Goal: Information Seeking & Learning: Compare options

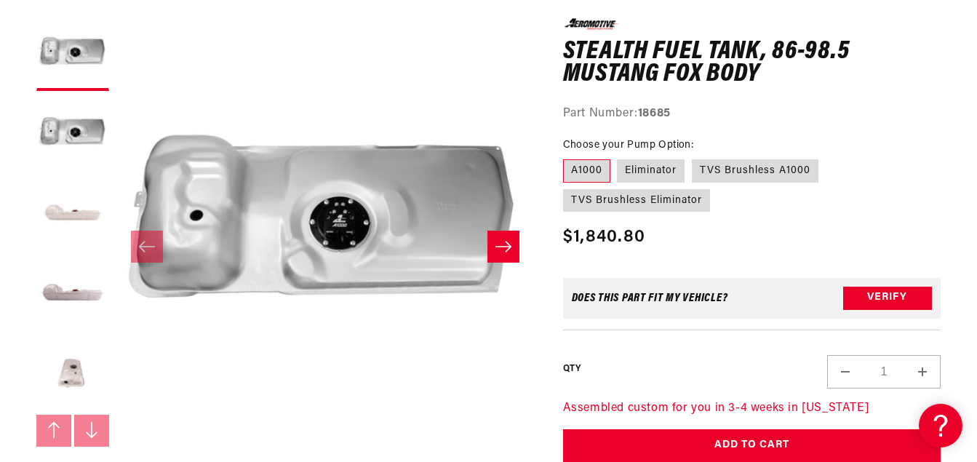
scroll to position [218, 0]
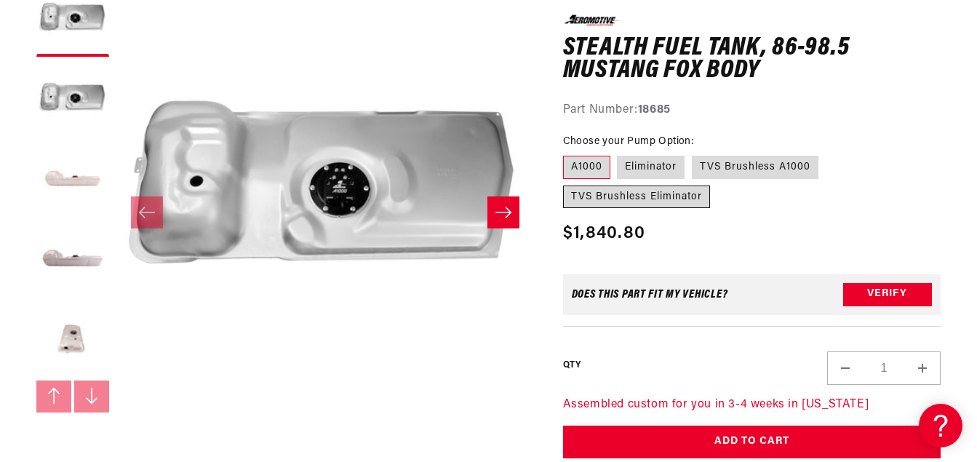
click at [594, 199] on label "TVS Brushless Eliminator" at bounding box center [636, 196] width 147 height 23
click at [826, 154] on input "TVS Brushless Eliminator" at bounding box center [826, 153] width 1 height 1
radio input "true"
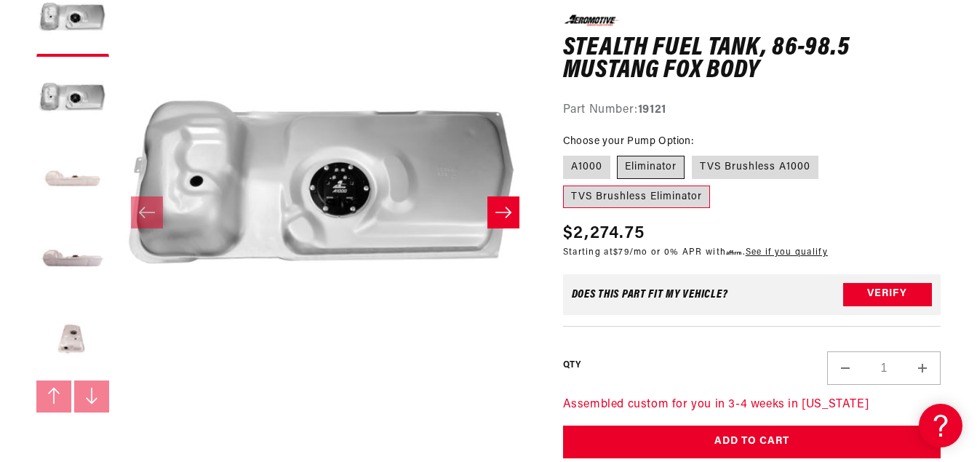
click at [637, 161] on label "Eliminator" at bounding box center [651, 167] width 68 height 23
click at [618, 154] on input "Eliminator" at bounding box center [618, 153] width 1 height 1
radio input "true"
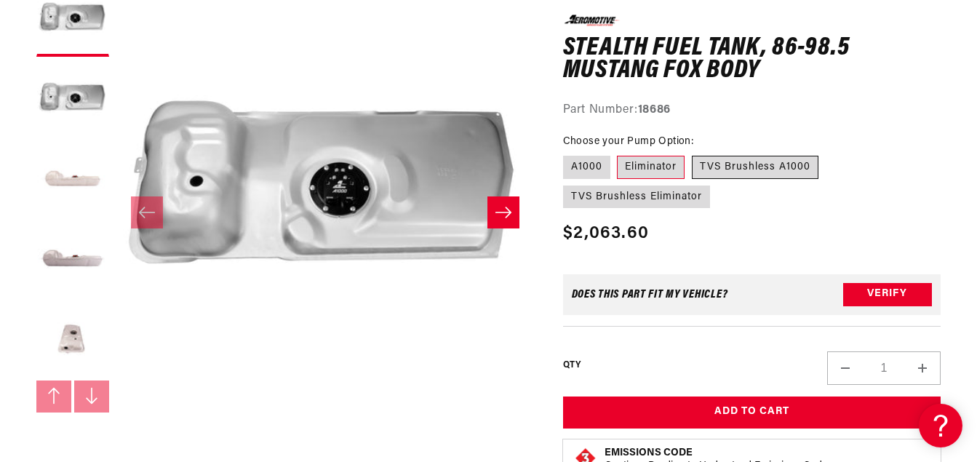
click at [714, 164] on label "TVS Brushless A1000" at bounding box center [755, 167] width 127 height 23
click at [693, 154] on input "TVS Brushless A1000" at bounding box center [692, 153] width 1 height 1
radio input "true"
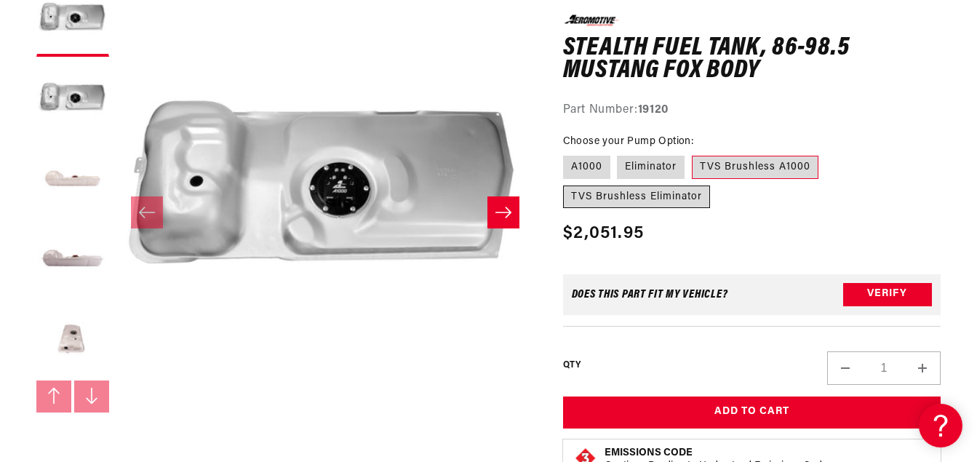
click at [666, 199] on label "TVS Brushless Eliminator" at bounding box center [636, 196] width 147 height 23
click at [826, 154] on input "TVS Brushless Eliminator" at bounding box center [826, 153] width 1 height 1
radio input "true"
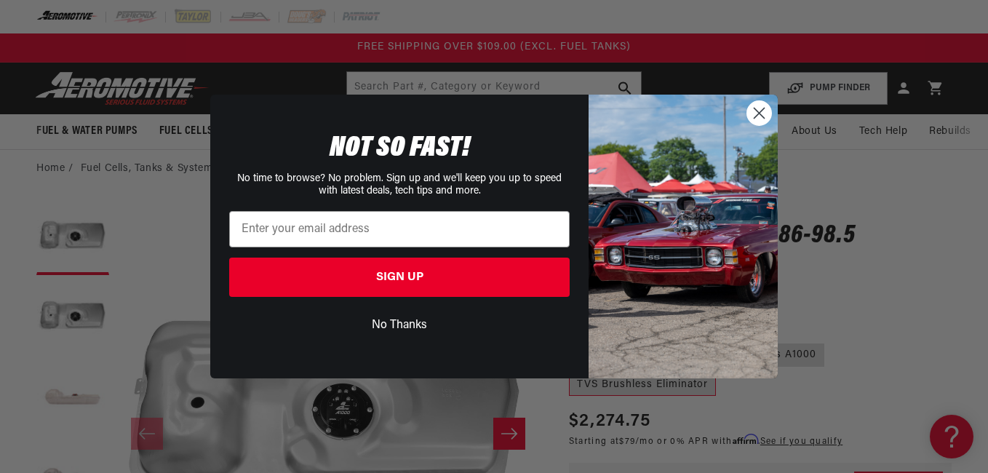
click at [758, 109] on circle "Close dialog" at bounding box center [759, 113] width 24 height 24
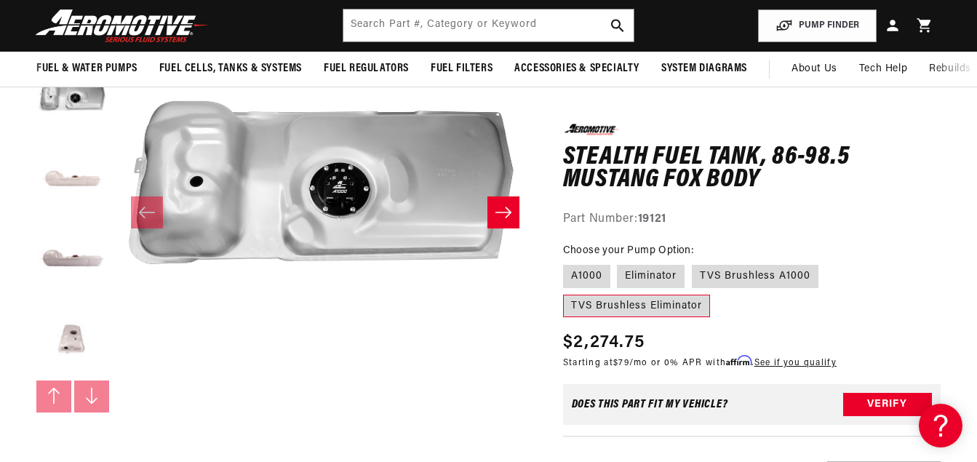
scroll to position [146, 0]
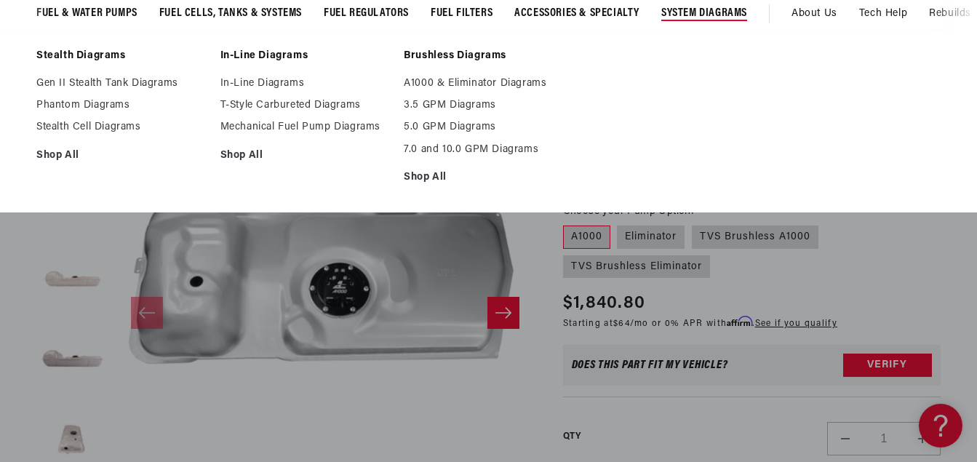
scroll to position [146, 0]
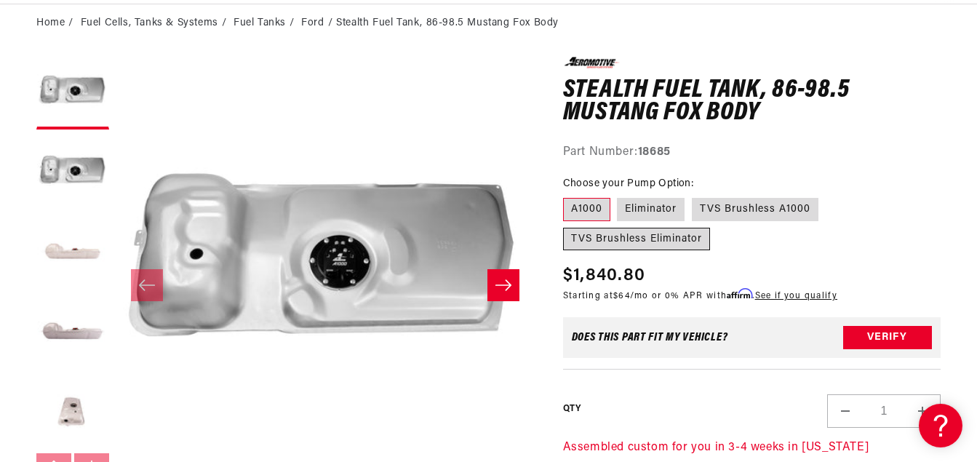
click at [659, 241] on label "TVS Brushless Eliminator" at bounding box center [636, 239] width 147 height 23
click at [826, 196] on input "TVS Brushless Eliminator" at bounding box center [826, 195] width 1 height 1
radio input "true"
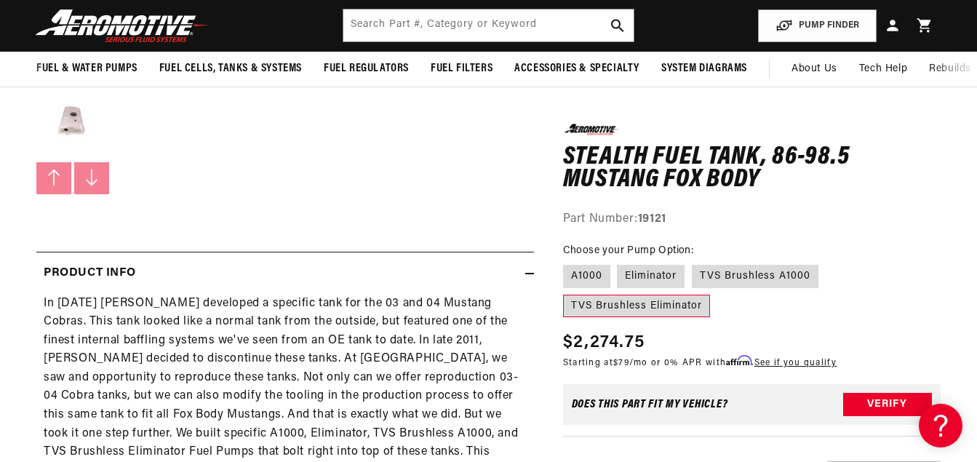
scroll to position [146, 0]
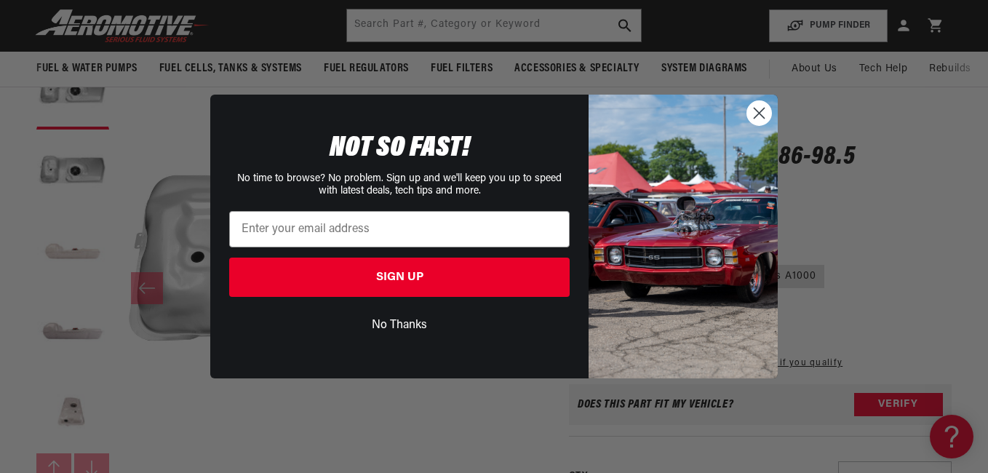
click at [760, 113] on icon "Close dialog" at bounding box center [759, 113] width 10 height 10
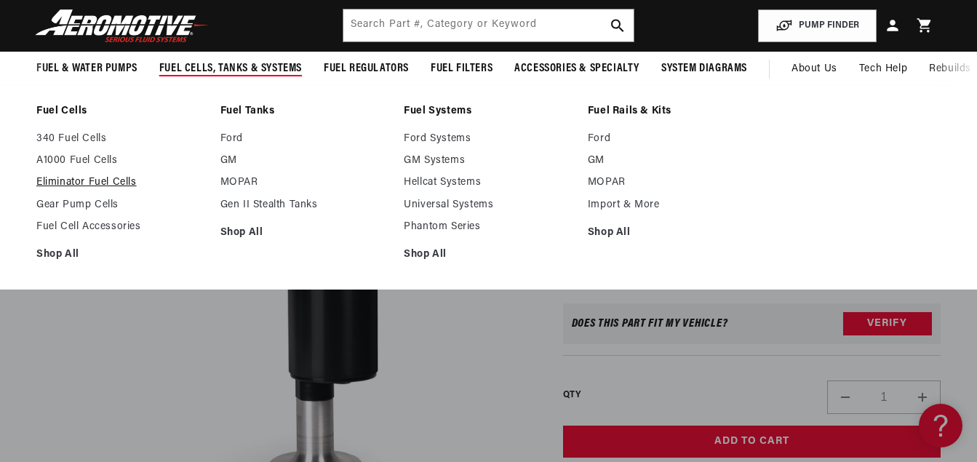
click at [135, 185] on link "Eliminator Fuel Cells" at bounding box center [121, 182] width 170 height 13
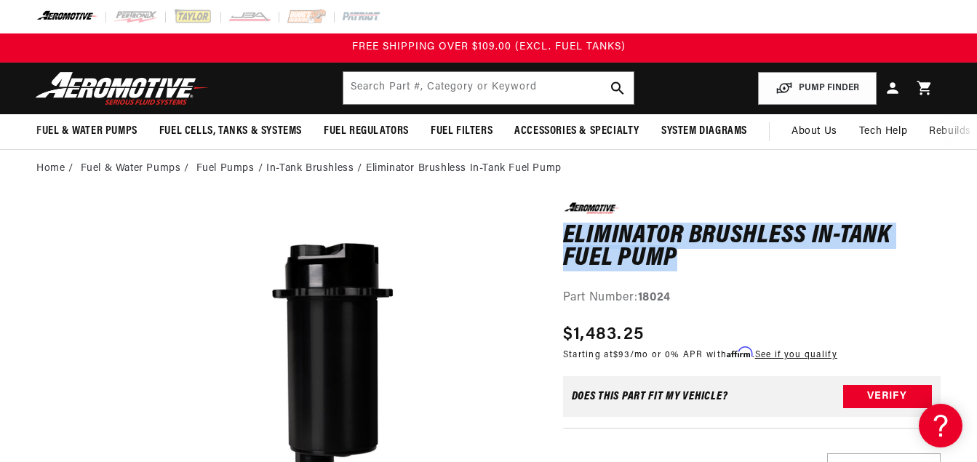
drag, startPoint x: 680, startPoint y: 250, endPoint x: 565, endPoint y: 234, distance: 116.1
click at [565, 234] on h1 "Eliminator Brushless In-Tank Fuel Pump" at bounding box center [752, 248] width 378 height 46
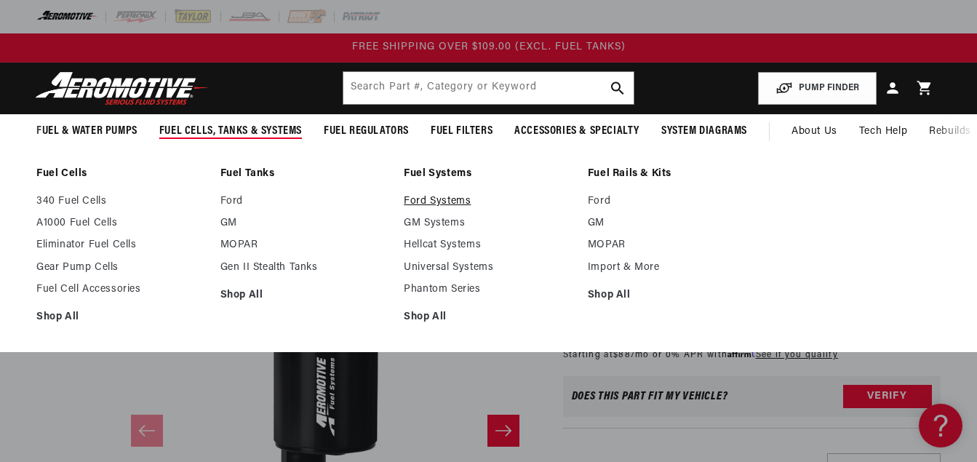
click at [439, 201] on link "Ford Systems" at bounding box center [489, 201] width 170 height 13
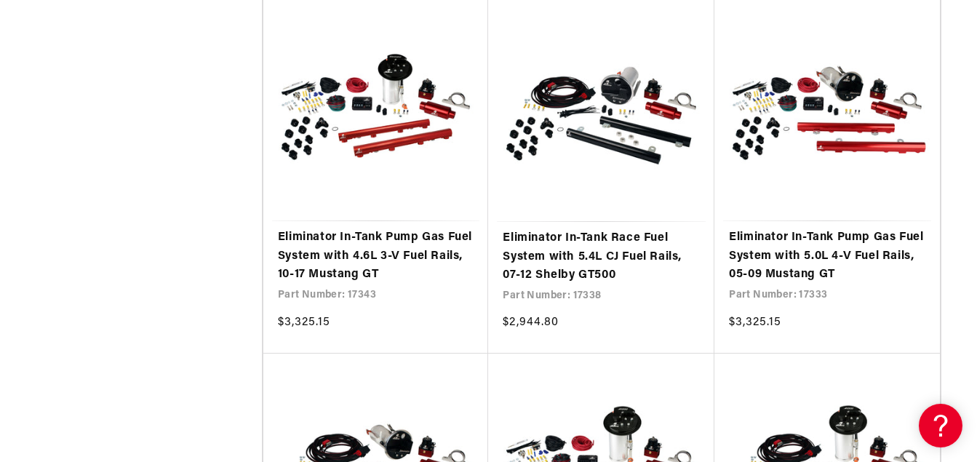
scroll to position [1091, 0]
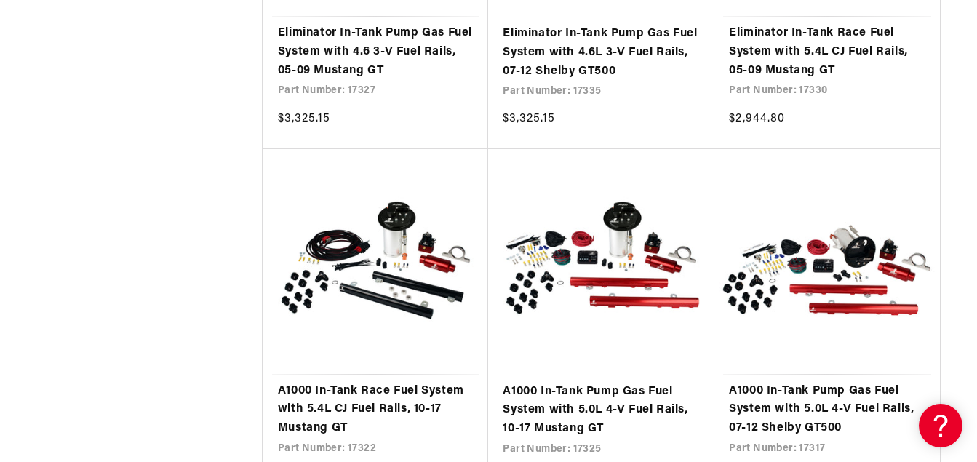
scroll to position [3129, 0]
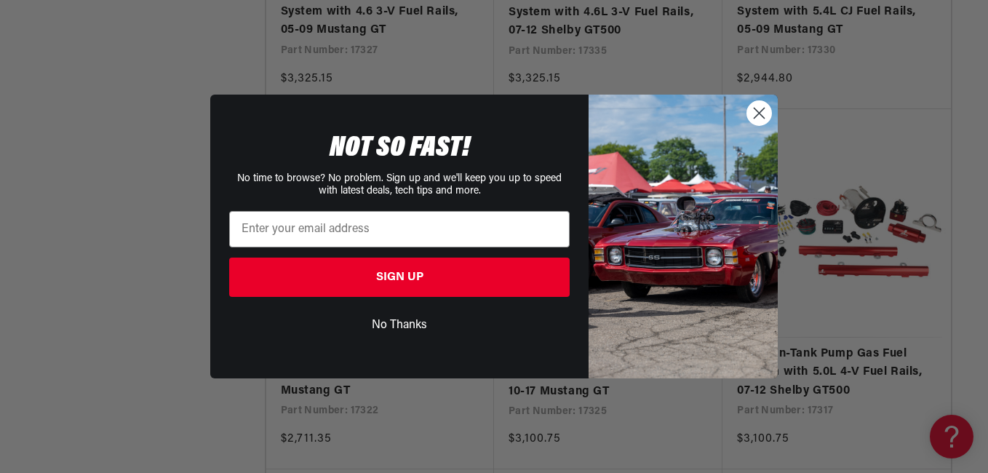
click at [760, 121] on circle "Close dialog" at bounding box center [759, 113] width 24 height 24
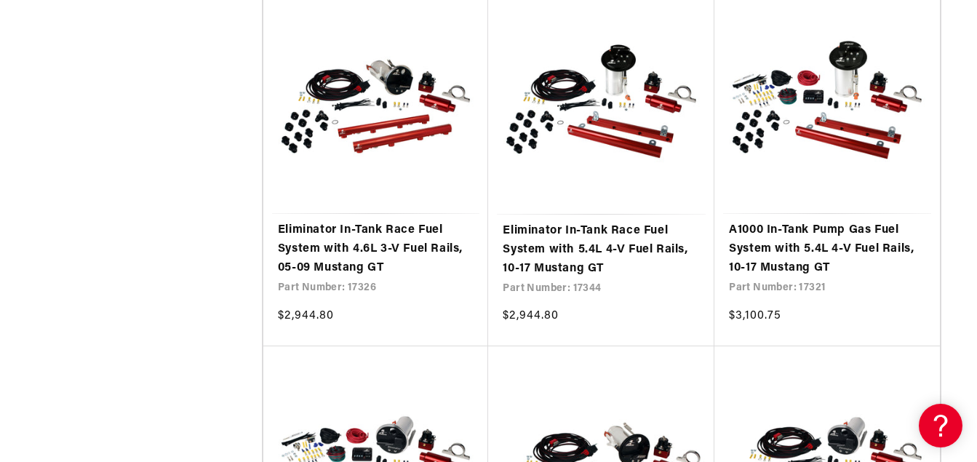
scroll to position [5421, 0]
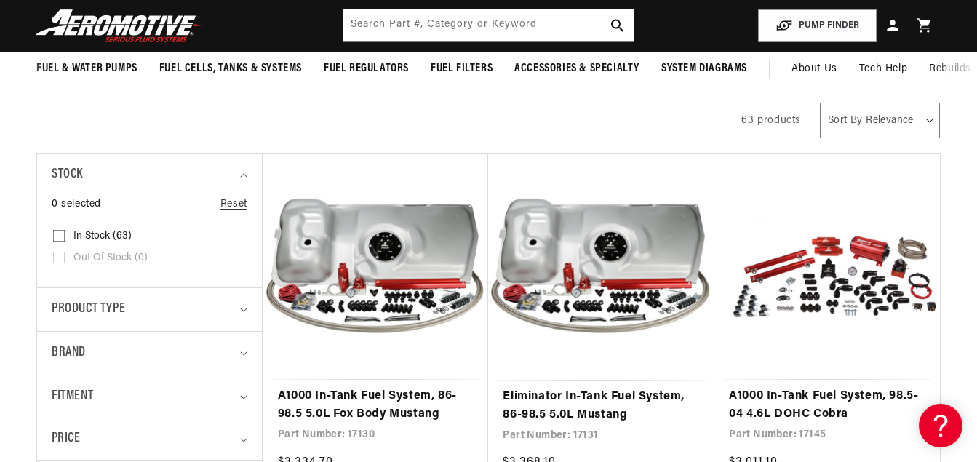
scroll to position [397, 0]
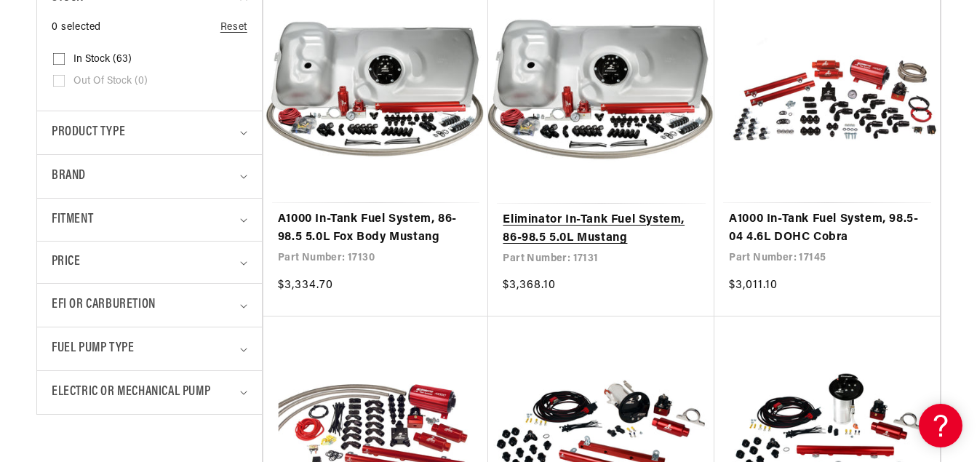
click at [643, 234] on link "Eliminator In-Tank Fuel System, 86-98.5 5.0L Mustang" at bounding box center [601, 229] width 197 height 37
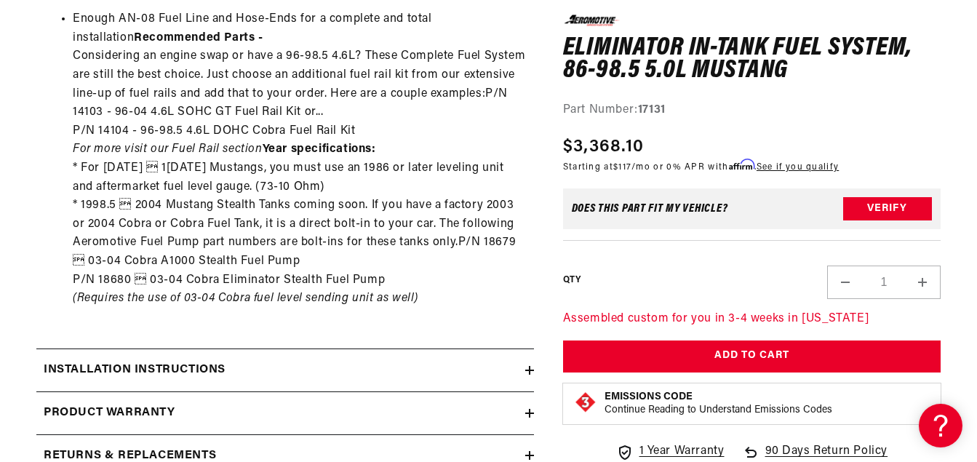
scroll to position [1678, 0]
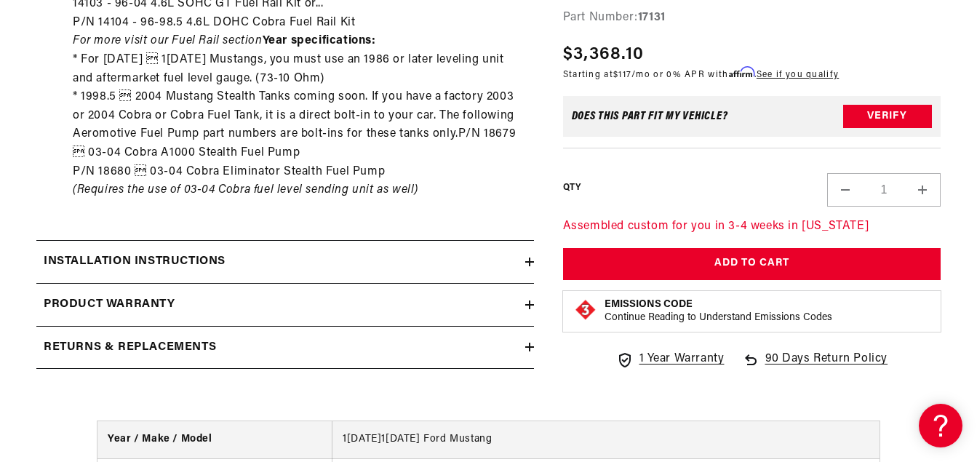
click at [473, 252] on div "Installation Instructions" at bounding box center [280, 261] width 489 height 19
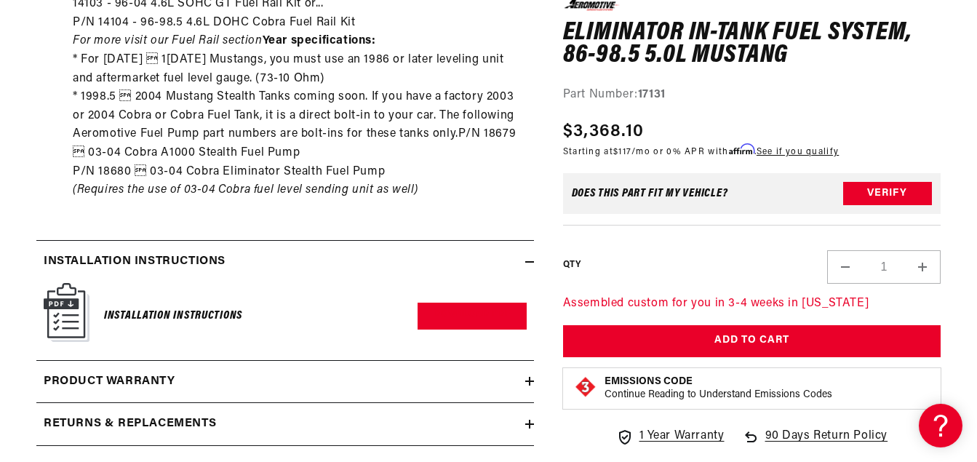
click at [473, 252] on div "Installation Instructions" at bounding box center [280, 261] width 489 height 19
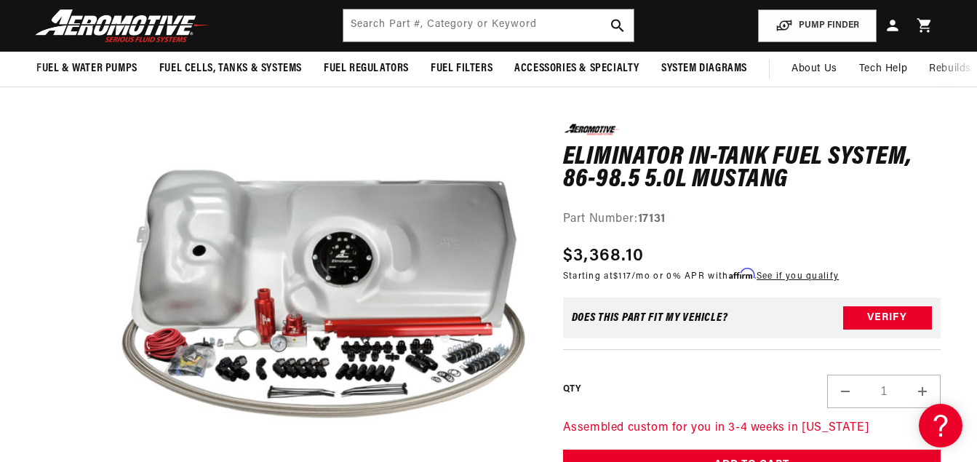
scroll to position [0, 0]
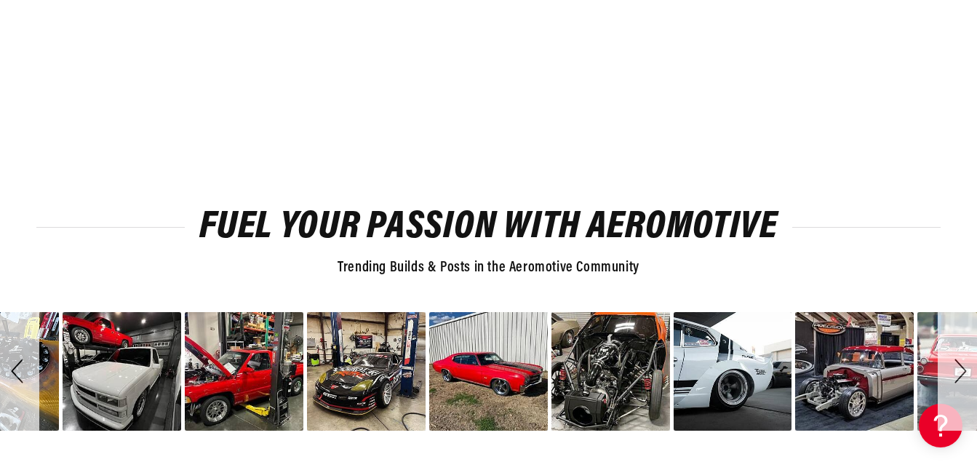
scroll to position [2765, 0]
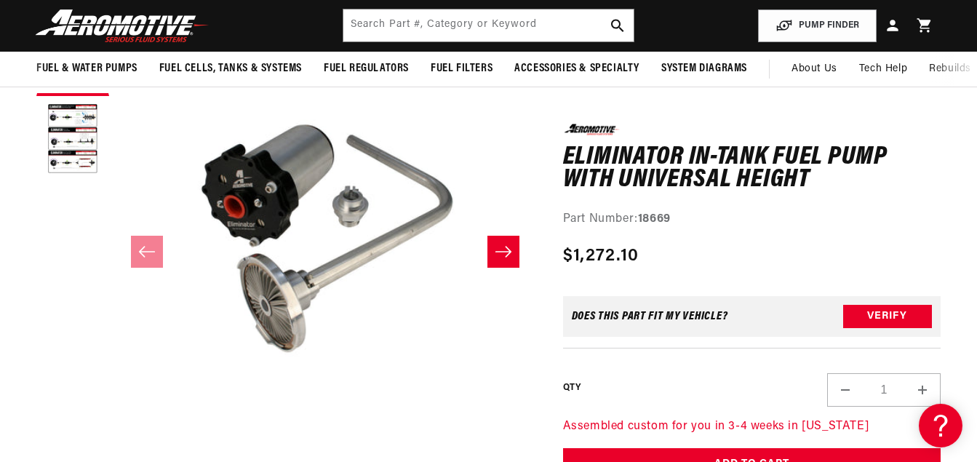
scroll to position [146, 0]
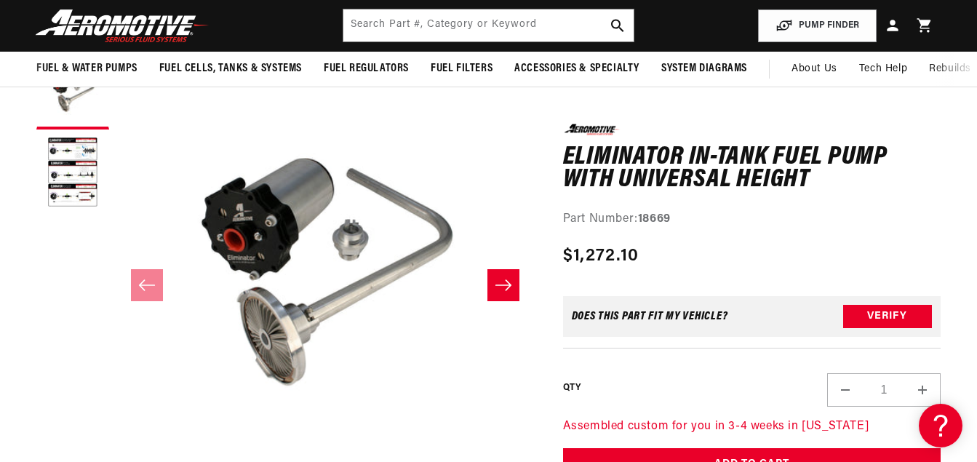
click at [489, 279] on button "Slide right" at bounding box center [503, 285] width 32 height 32
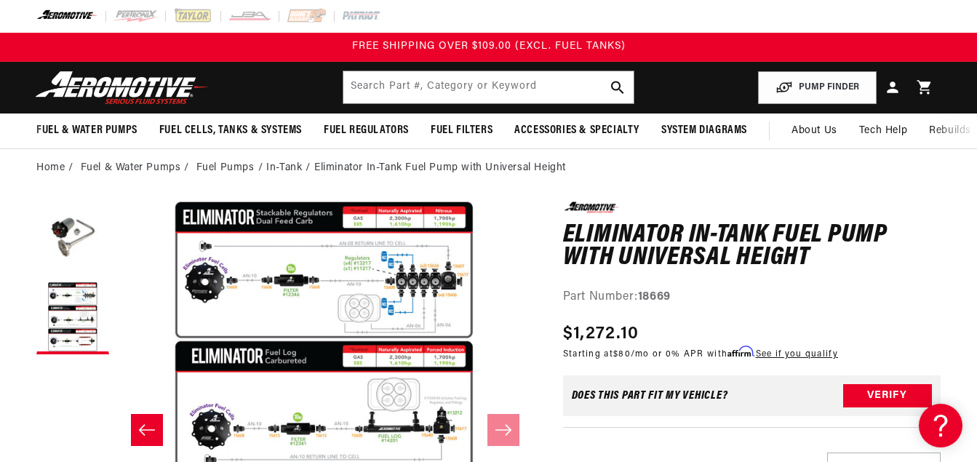
scroll to position [0, 0]
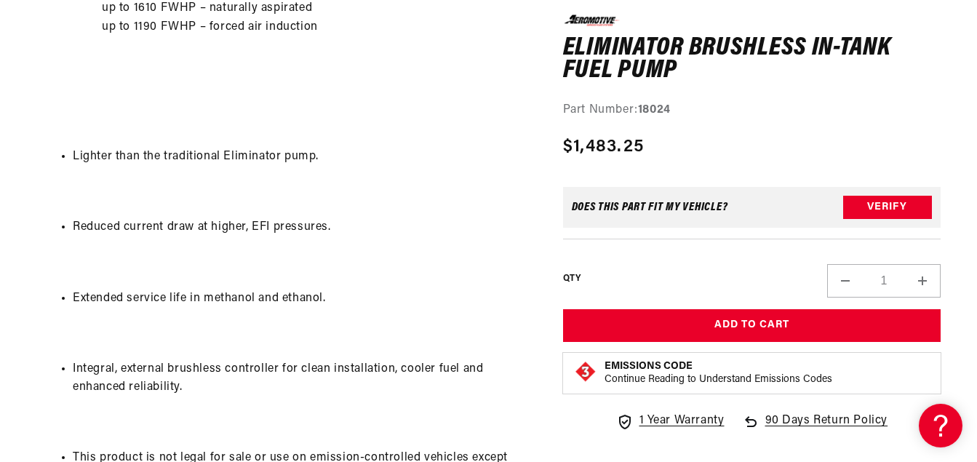
scroll to position [1310, 0]
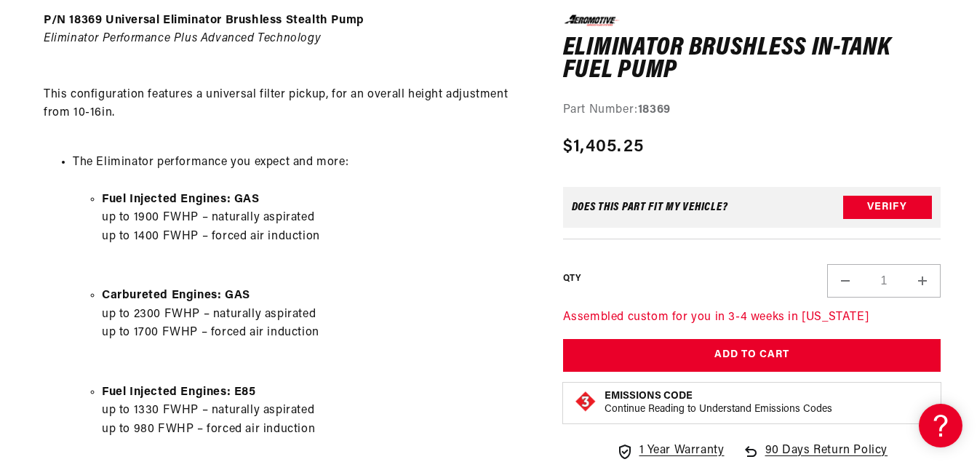
scroll to position [728, 0]
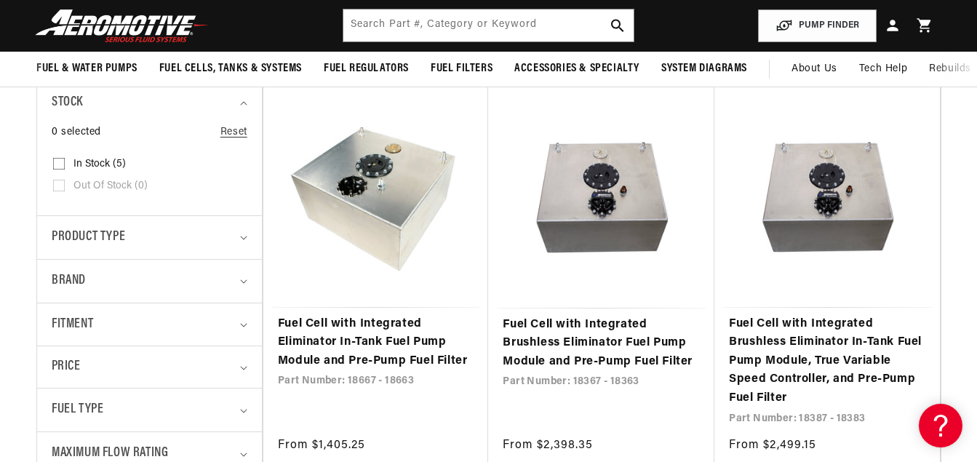
scroll to position [291, 0]
